Goal: Information Seeking & Learning: Learn about a topic

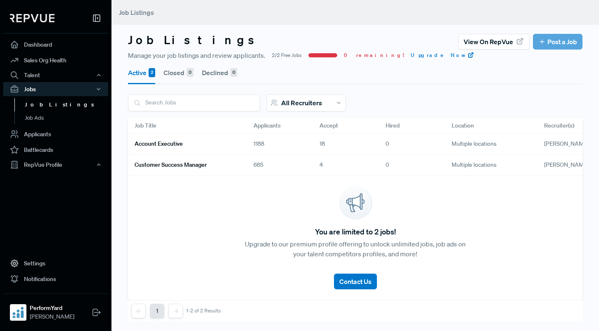
click at [225, 152] on div "Account Executive" at bounding box center [187, 144] width 119 height 21
click at [218, 147] on link "Account Executive" at bounding box center [184, 144] width 99 height 14
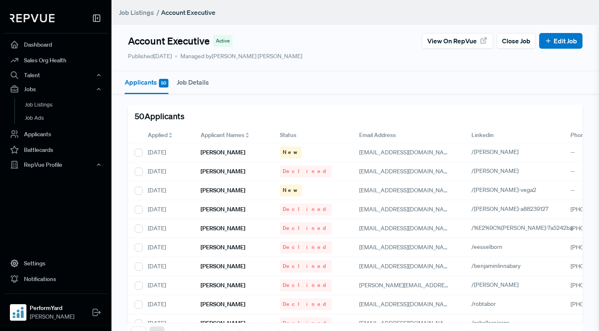
click at [163, 136] on span "Applied" at bounding box center [158, 135] width 20 height 9
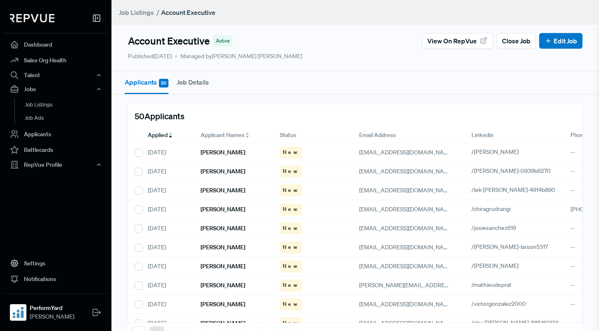
click at [161, 133] on span "Applied" at bounding box center [158, 135] width 20 height 9
click at [219, 150] on h6 "[PERSON_NAME]" at bounding box center [223, 152] width 45 height 7
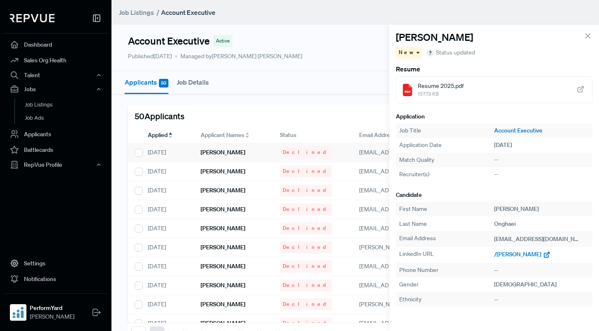
click at [510, 255] on span "/[PERSON_NAME]" at bounding box center [517, 254] width 47 height 7
click at [161, 137] on span "Applied" at bounding box center [158, 135] width 20 height 9
click at [156, 135] on span "Applied" at bounding box center [158, 135] width 20 height 9
click at [156, 131] on span "Applied" at bounding box center [158, 135] width 20 height 9
click at [162, 134] on span "Applied" at bounding box center [158, 135] width 20 height 9
